Goal: Task Accomplishment & Management: Manage account settings

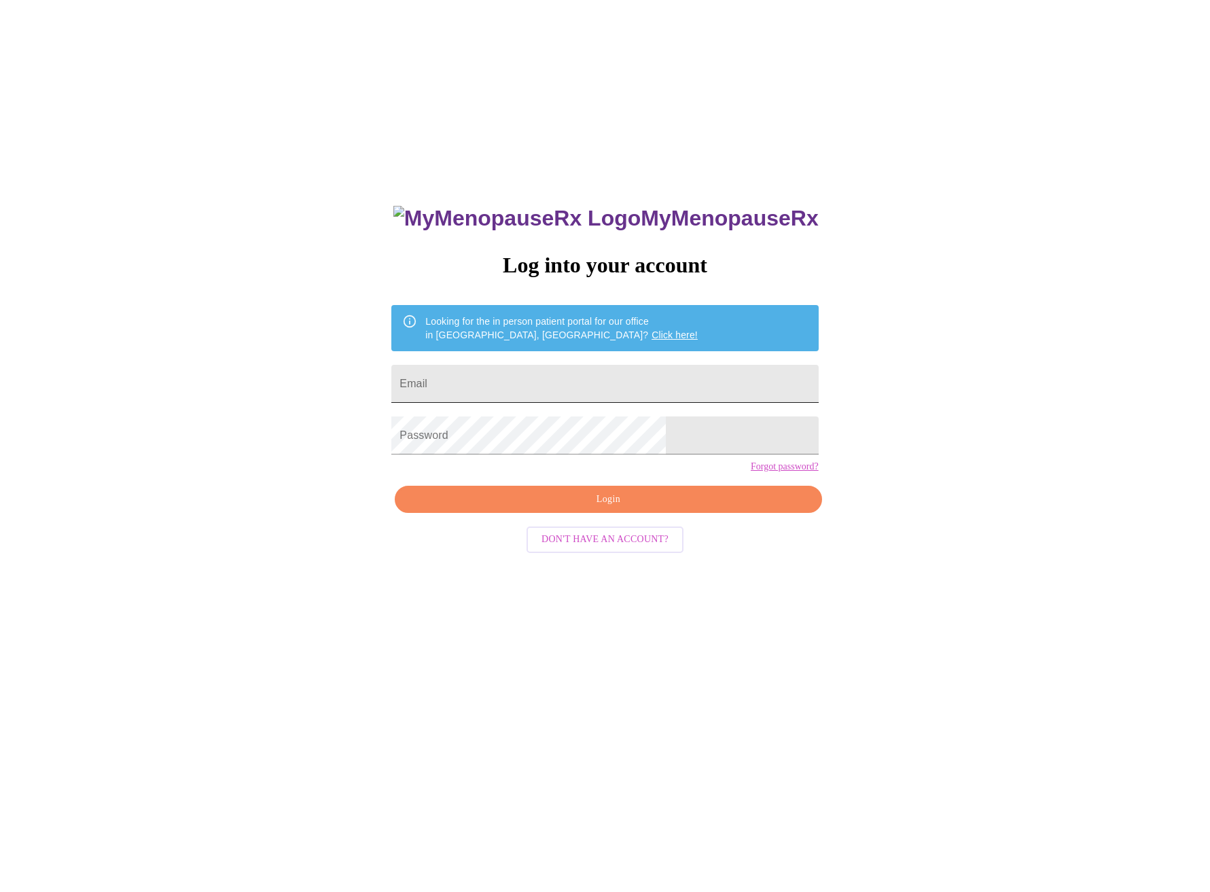
click at [543, 380] on input "Email" at bounding box center [604, 384] width 427 height 38
